Goal: Information Seeking & Learning: Learn about a topic

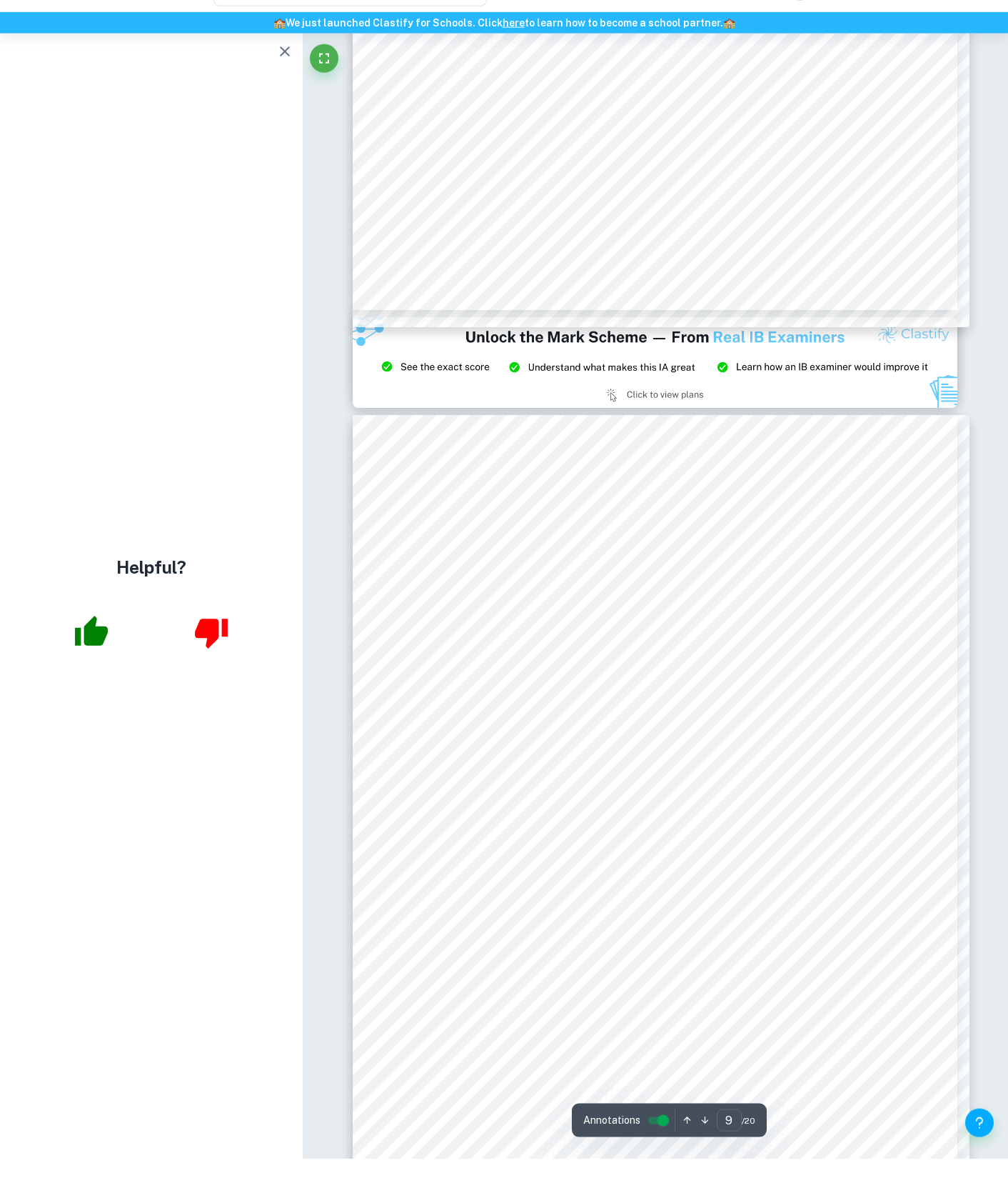
scroll to position [7027, 0]
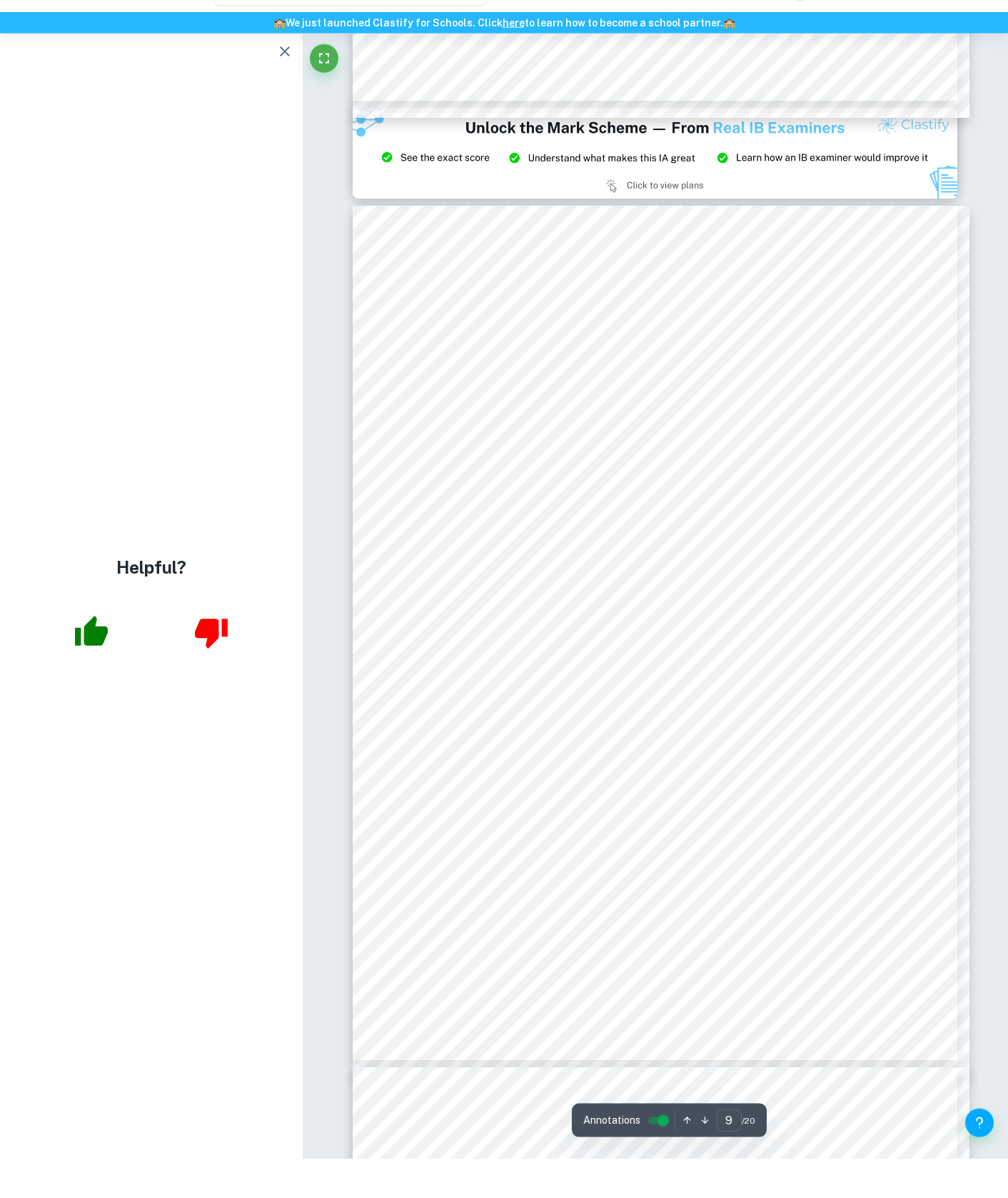
click at [827, 6] on div "​ Exemplars Review Schools TP UPGRADE NOW" at bounding box center [504, 26] width 914 height 40
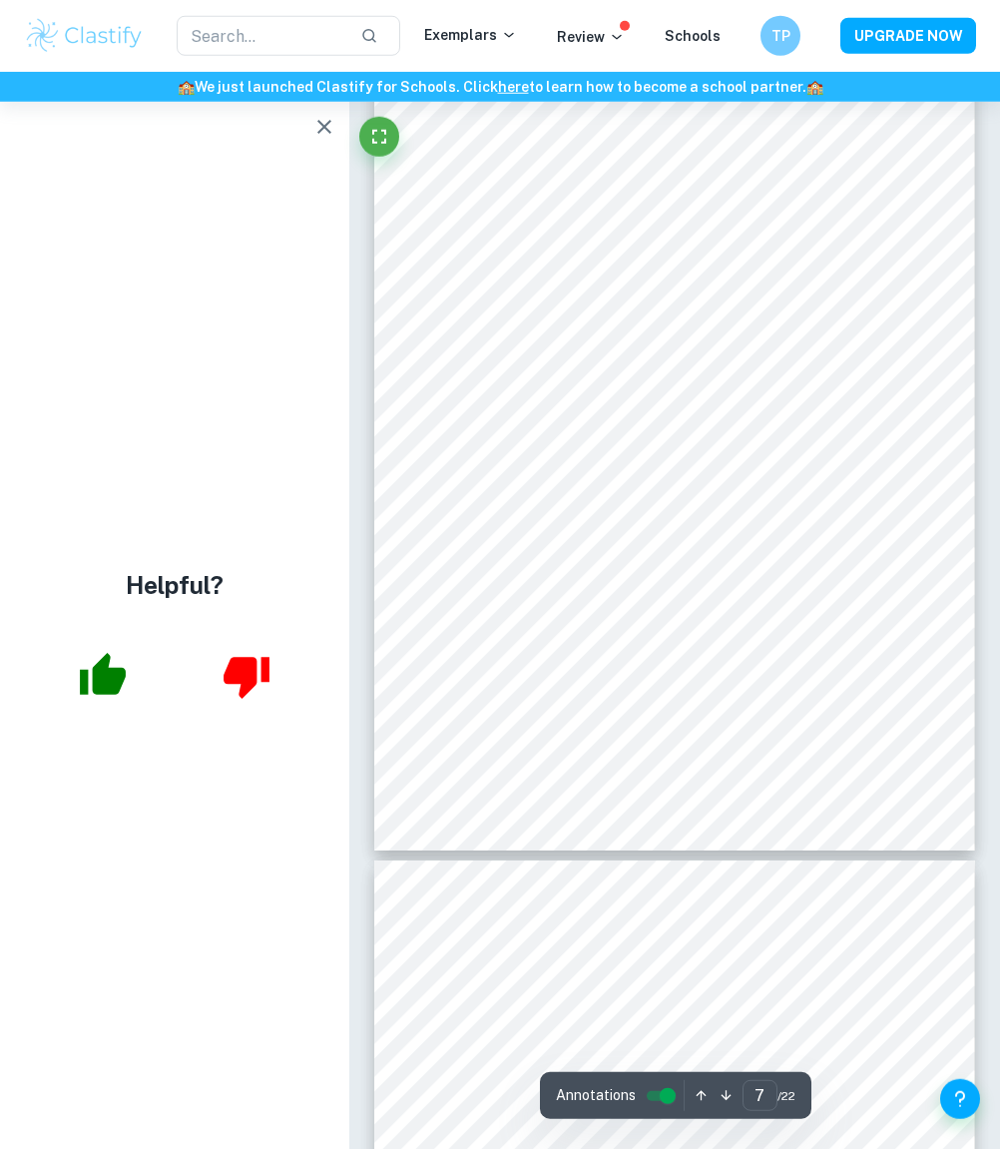
scroll to position [5027, 1]
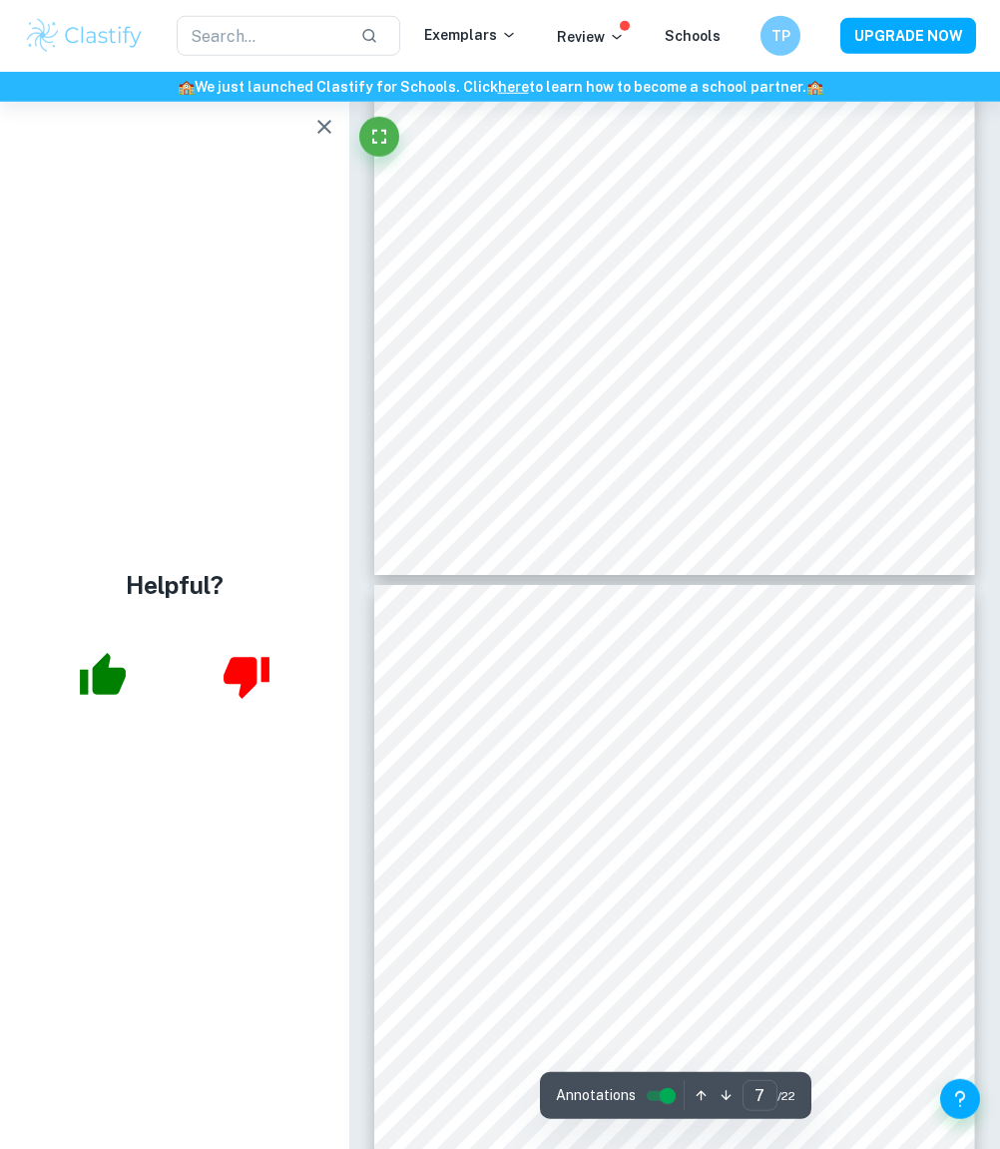
type input "8"
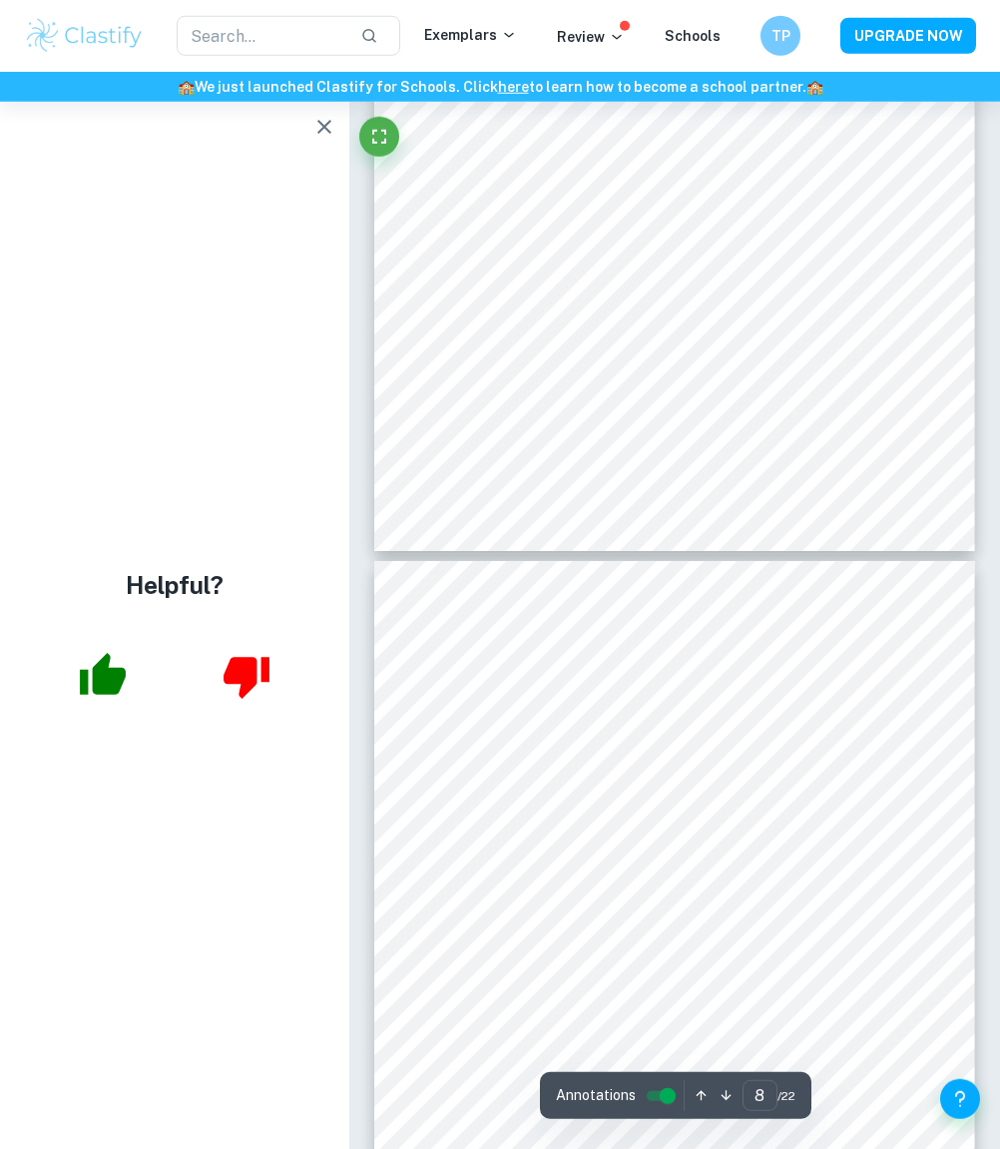
scroll to position [5266, 0]
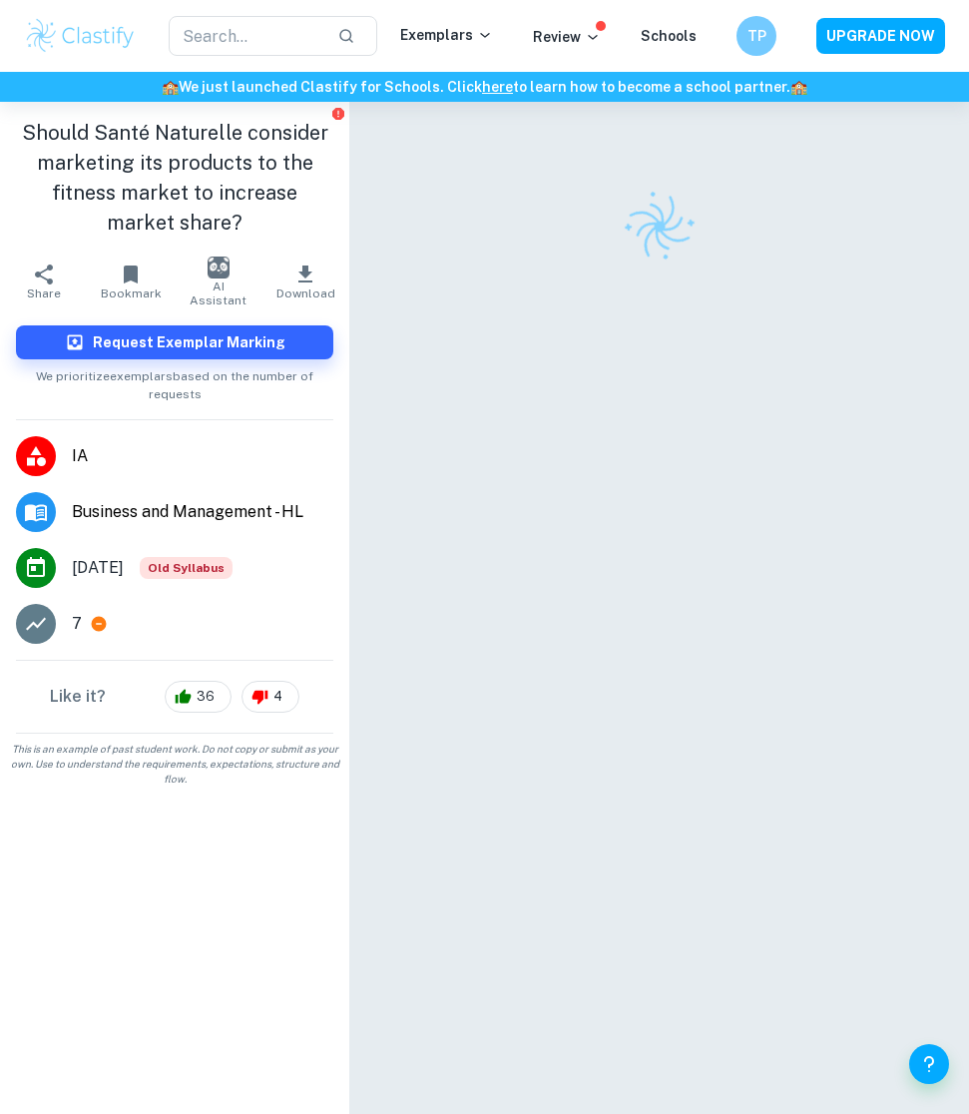
scroll to position [63, 0]
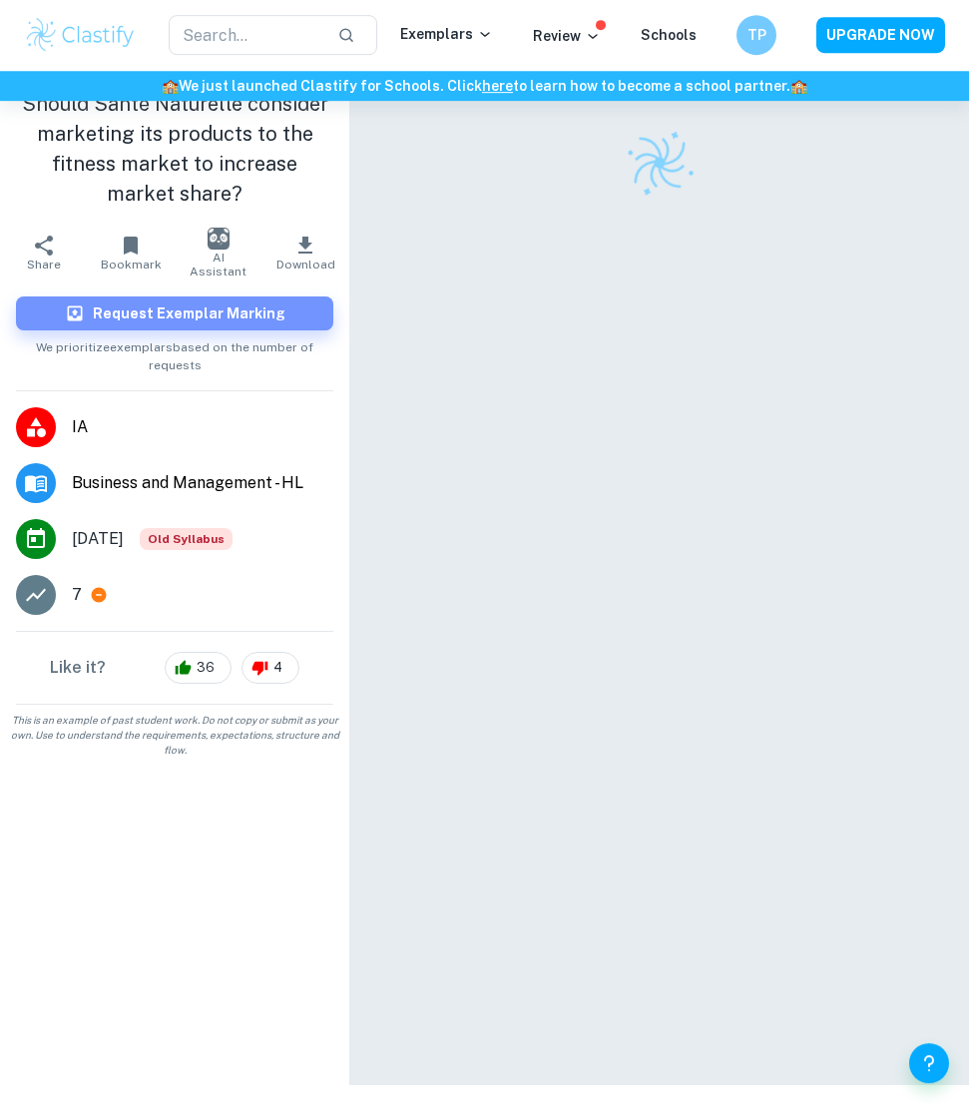
drag, startPoint x: 149, startPoint y: 324, endPoint x: -499, endPoint y: 630, distance: 716.2
click at [0, 630] on html "We value your privacy We use cookies to enhance your browsing experience, serve…" at bounding box center [484, 494] width 969 height 1114
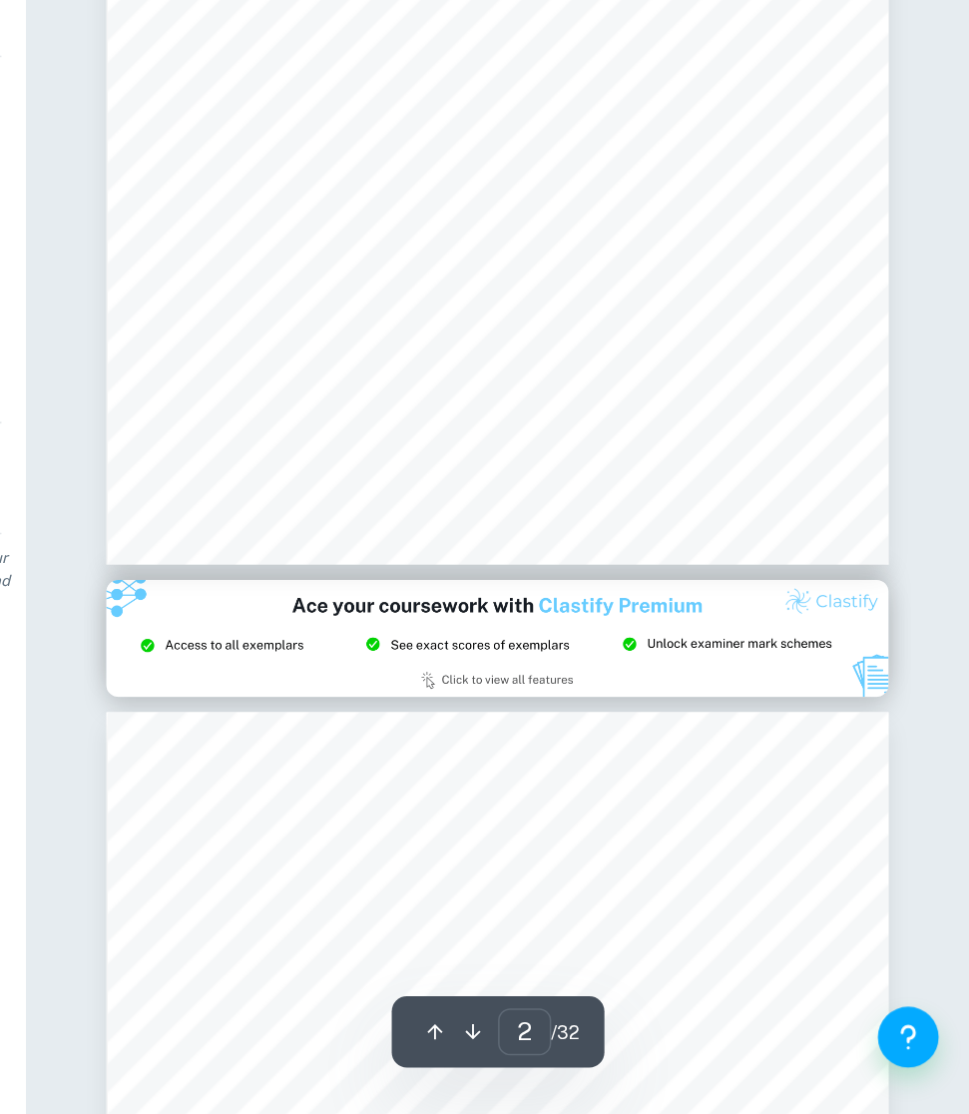
scroll to position [916, 1]
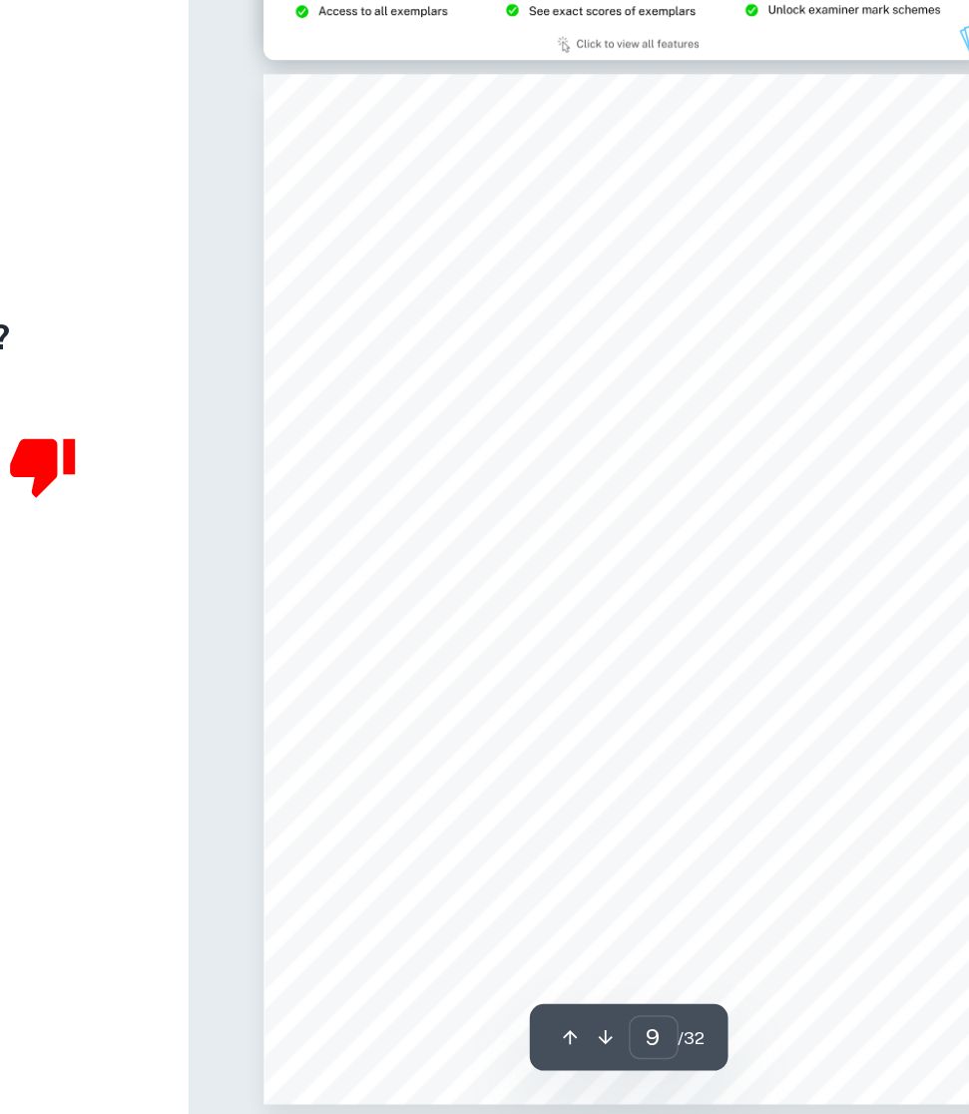
scroll to position [5887, 69]
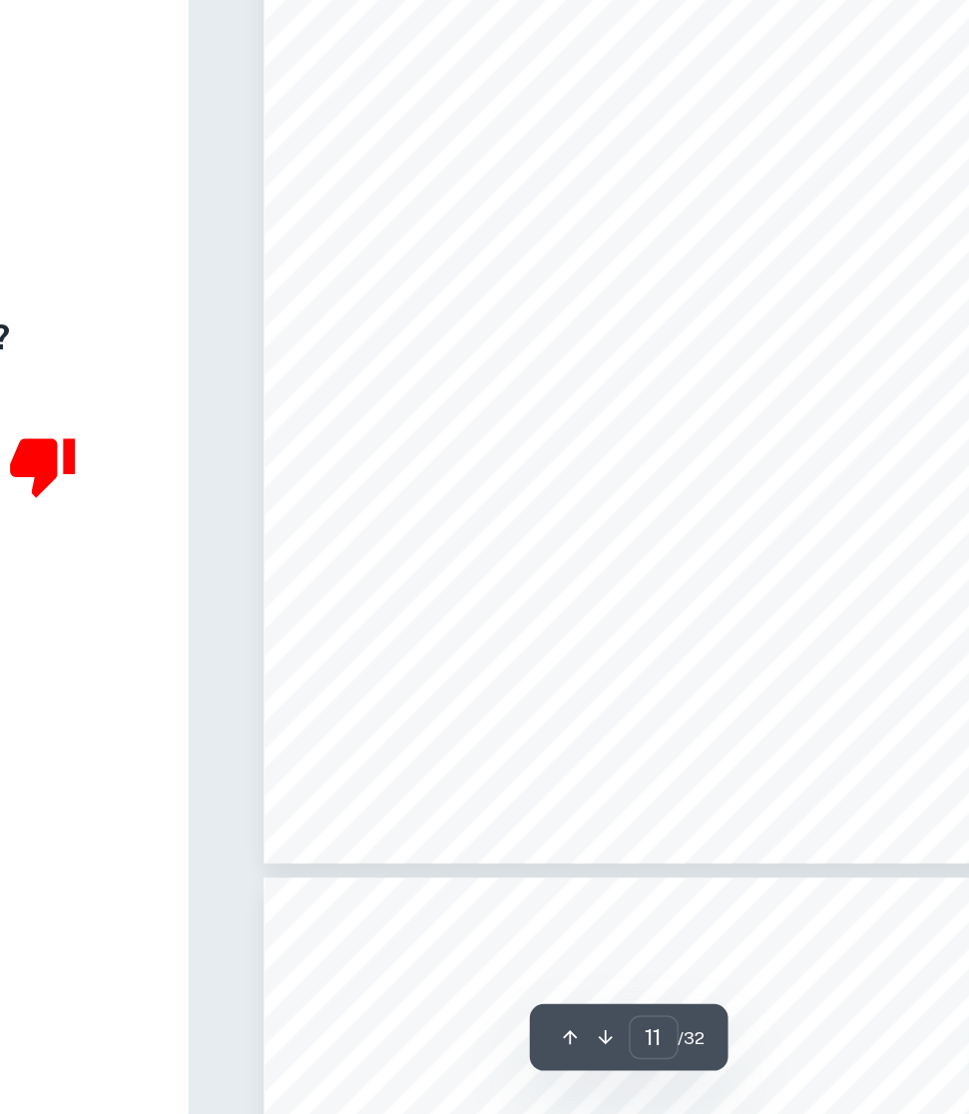
type input "12"
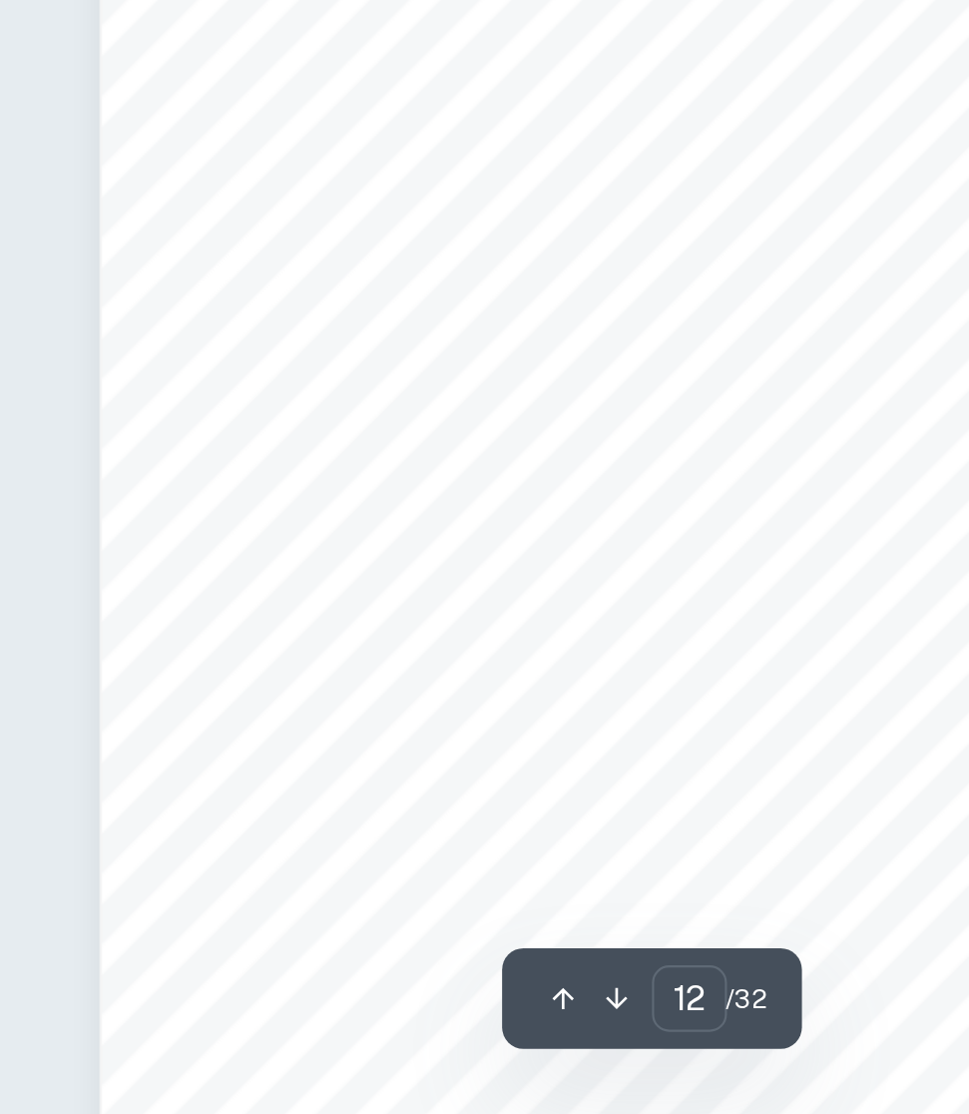
scroll to position [7954, 69]
